Goal: Task Accomplishment & Management: Manage account settings

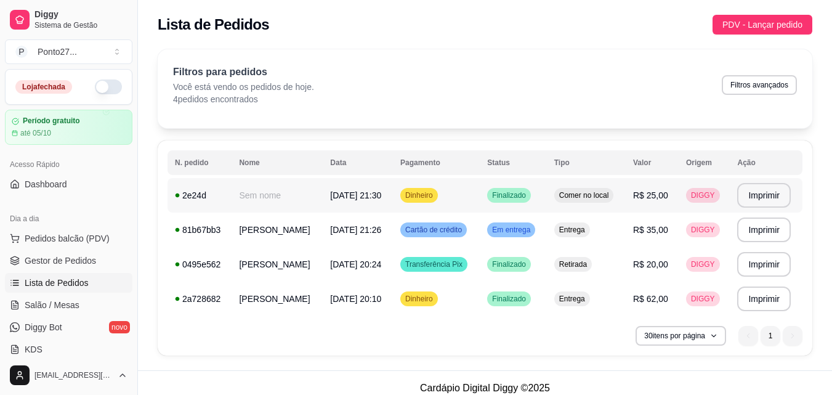
click at [581, 197] on span "Comer no local" at bounding box center [584, 195] width 55 height 10
click at [520, 228] on span "Em entrega" at bounding box center [511, 230] width 43 height 10
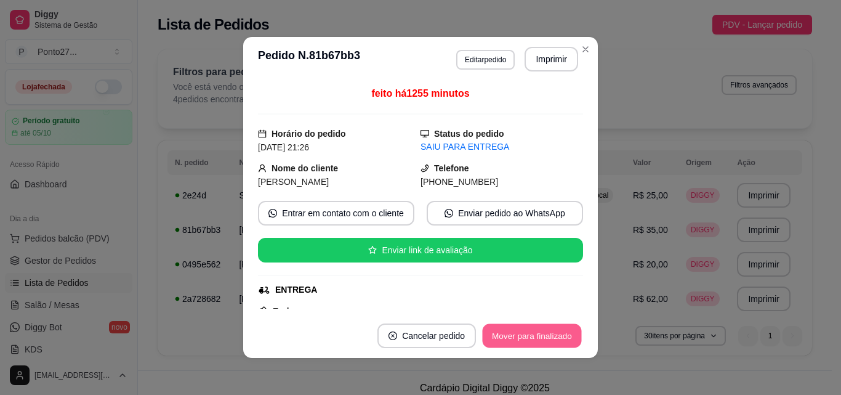
click at [531, 331] on button "Mover para finalizado" at bounding box center [532, 336] width 99 height 24
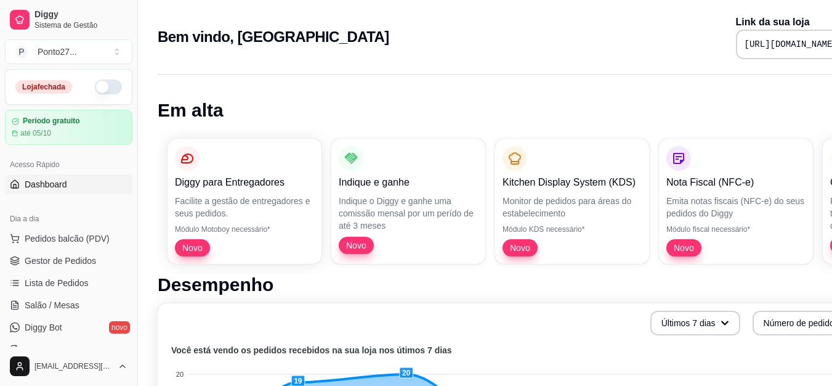
click at [97, 84] on button "button" at bounding box center [108, 86] width 27 height 15
click at [65, 280] on span "Lista de Pedidos" at bounding box center [57, 283] width 64 height 12
